Goal: Task Accomplishment & Management: Manage account settings

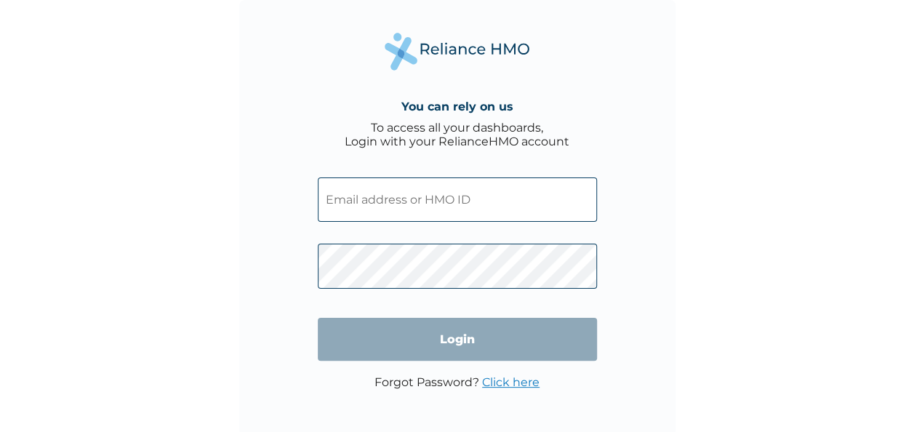
scroll to position [4, 0]
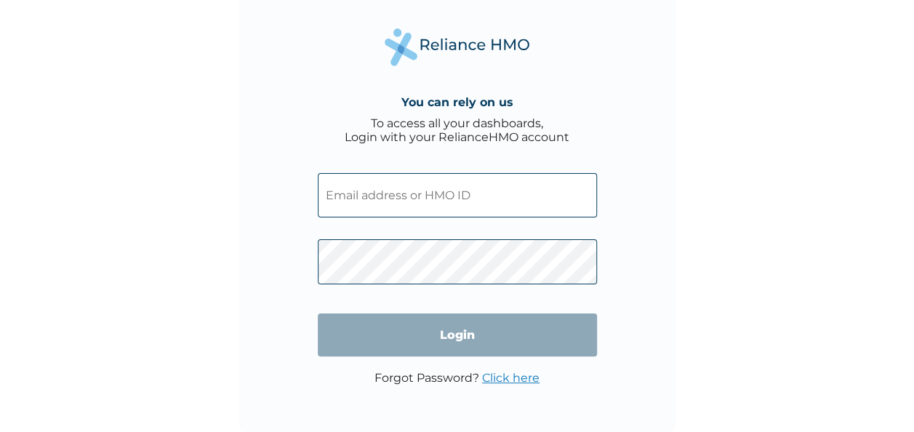
click at [336, 198] on input "text" at bounding box center [457, 195] width 279 height 44
paste input "FMP/10462/A"
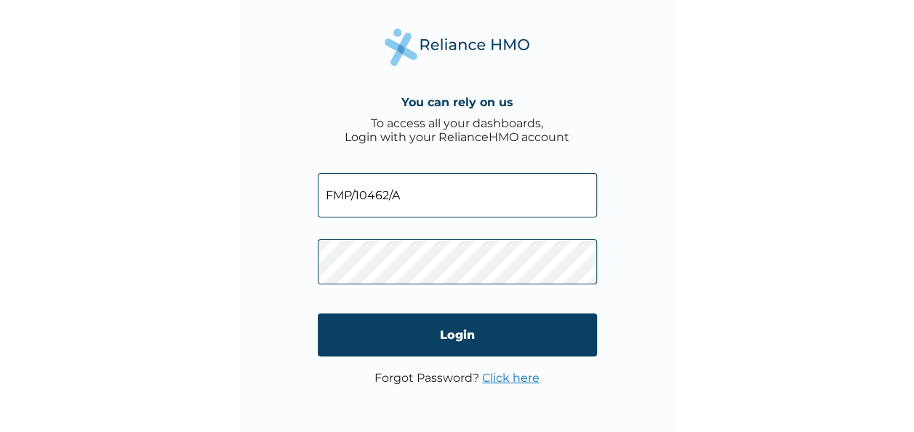
type input "FMP/10462/A"
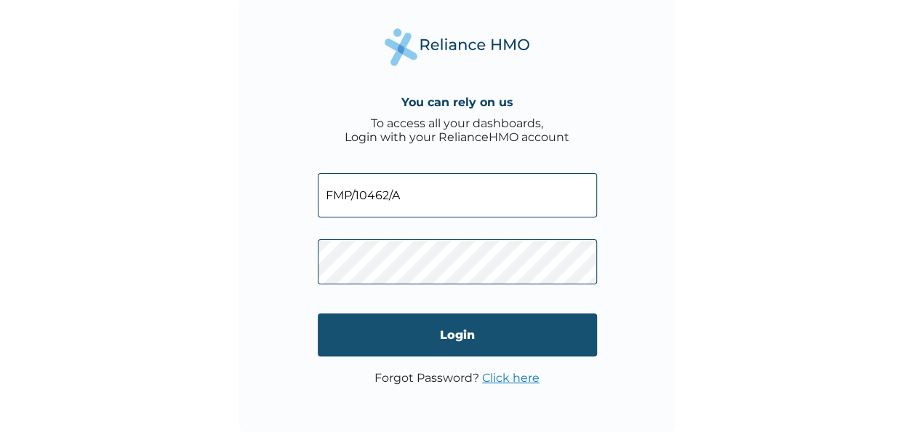
click at [455, 340] on input "Login" at bounding box center [457, 334] width 279 height 43
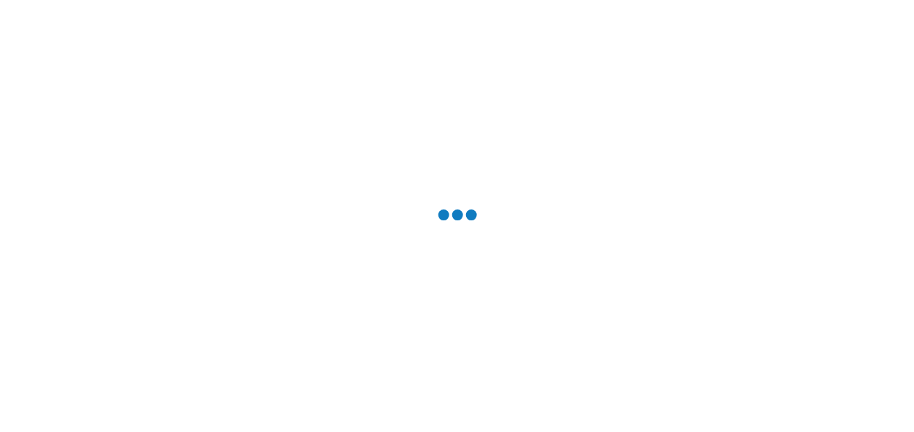
scroll to position [0, 0]
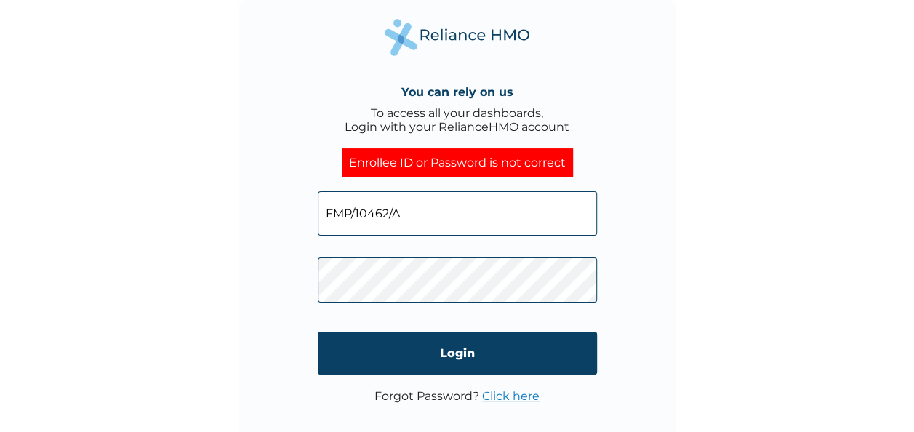
click at [406, 211] on input "FMP/10462/A" at bounding box center [457, 213] width 279 height 44
type input "F"
paste input "10521441"
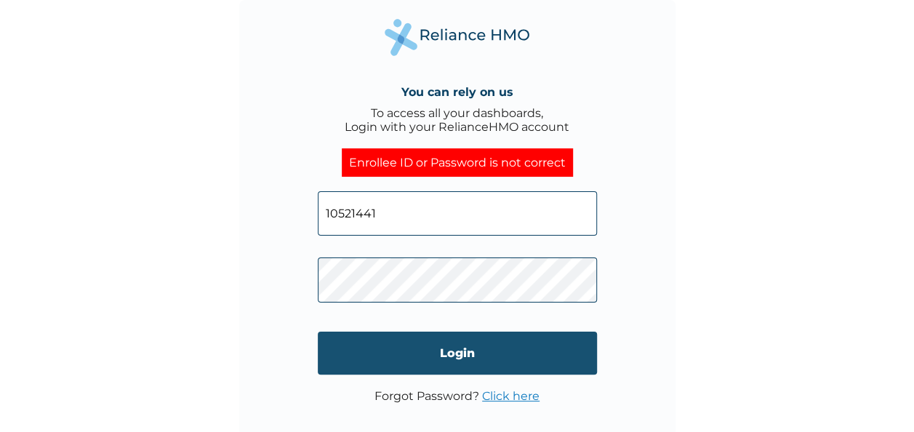
type input "10521441"
click at [451, 352] on input "Login" at bounding box center [457, 353] width 279 height 43
